Goal: Information Seeking & Learning: Learn about a topic

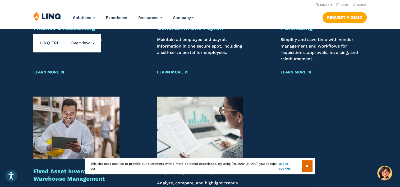
scroll to position [581, 0]
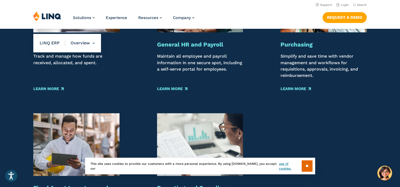
click at [203, 52] on div "General HR and Payroll Maintain all employee and payroll information in one sec…" at bounding box center [200, 66] width 86 height 51
click at [178, 88] on link "Learn More" at bounding box center [172, 89] width 30 height 6
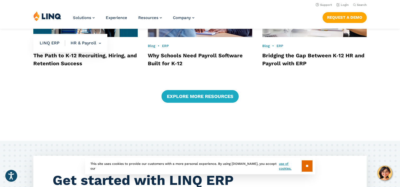
scroll to position [744, 0]
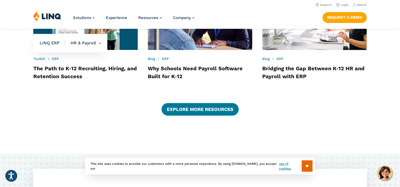
click at [197, 108] on link "Explore More Resources" at bounding box center [199, 109] width 77 height 13
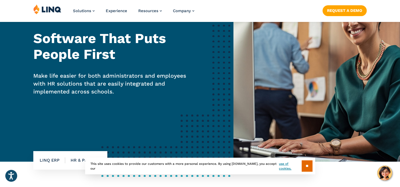
scroll to position [79, 0]
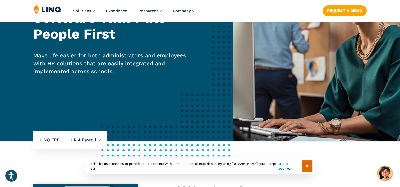
click at [63, 138] on span "LINQ ERP" at bounding box center [53, 140] width 26 height 6
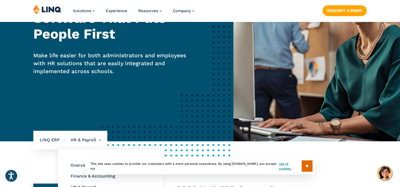
click at [96, 142] on li "HR & Payroll Overview Finance & Accounting HR & Payroll Purchasing Reporting & …" at bounding box center [83, 140] width 36 height 18
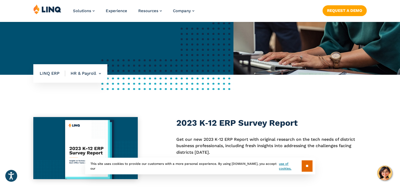
scroll to position [159, 0]
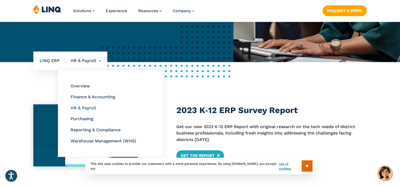
click at [89, 109] on link "HR & Payroll" at bounding box center [84, 107] width 26 height 5
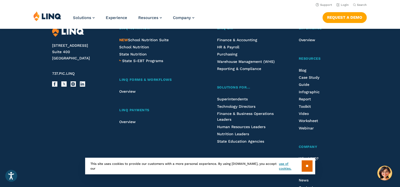
scroll to position [1004, 0]
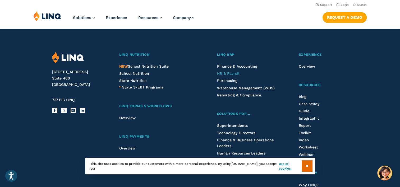
click at [230, 73] on span "HR & Payroll" at bounding box center [228, 73] width 22 height 4
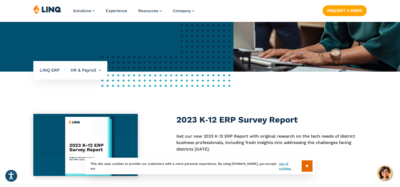
scroll to position [159, 0]
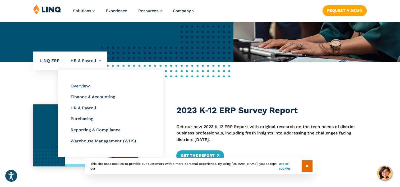
click at [80, 86] on link "Overview" at bounding box center [80, 85] width 19 height 5
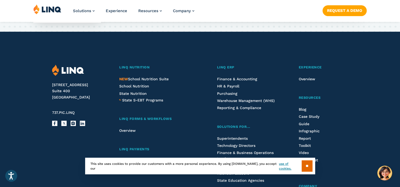
scroll to position [1242, 0]
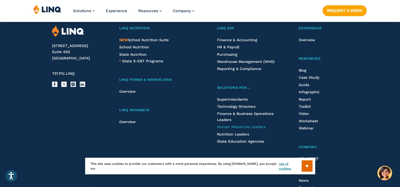
click at [247, 129] on span "Human Resources Leaders" at bounding box center [241, 127] width 48 height 4
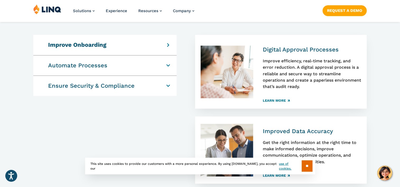
scroll to position [396, 0]
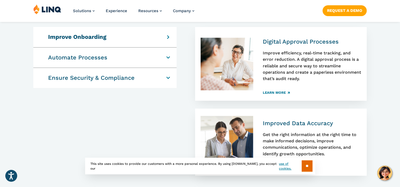
click at [166, 56] on div "Automate Processes Workflow and PDF Form Builder Eliminate manual busy work and…" at bounding box center [104, 58] width 143 height 20
click at [157, 57] on h4 "Automate Processes" at bounding box center [102, 57] width 109 height 7
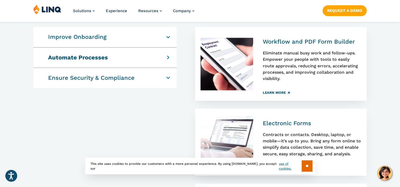
click at [269, 93] on link "Learn More" at bounding box center [276, 92] width 27 height 3
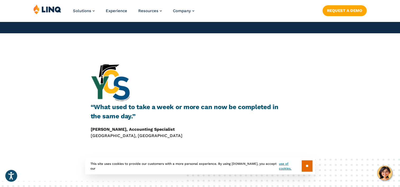
scroll to position [634, 0]
